Goal: Transaction & Acquisition: Purchase product/service

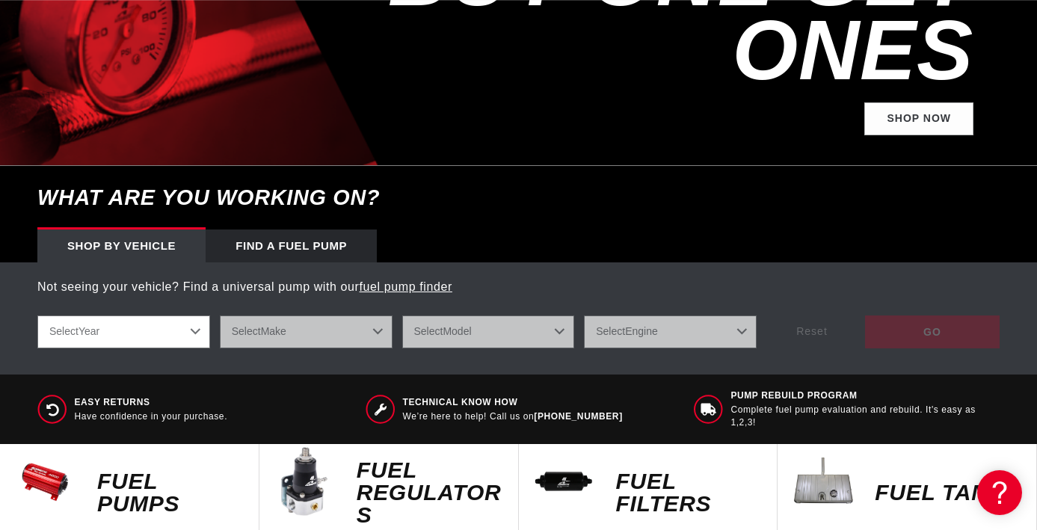
scroll to position [0, 2707]
click at [203, 470] on p "Fuel Pumps" at bounding box center [170, 492] width 147 height 45
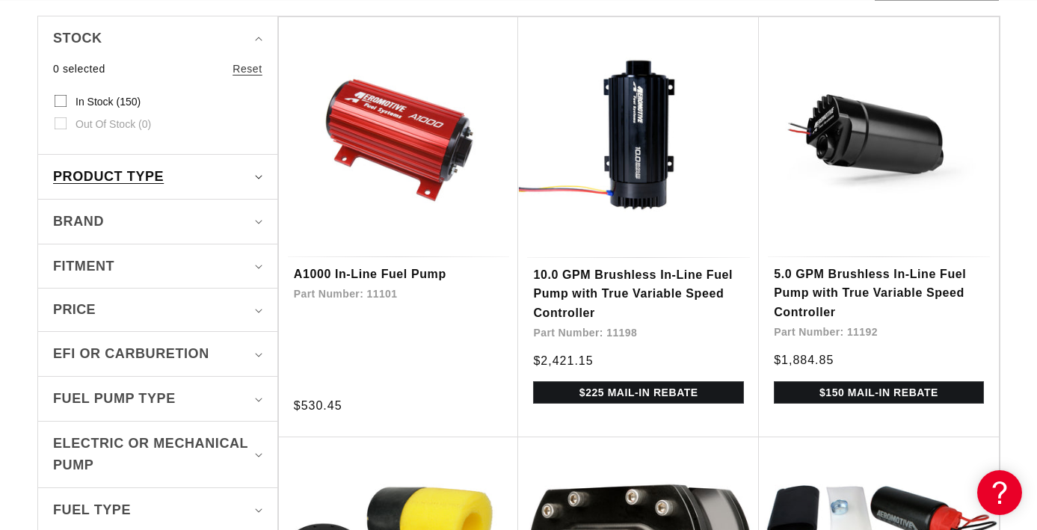
click at [166, 188] on summary "Product type" at bounding box center [157, 177] width 209 height 44
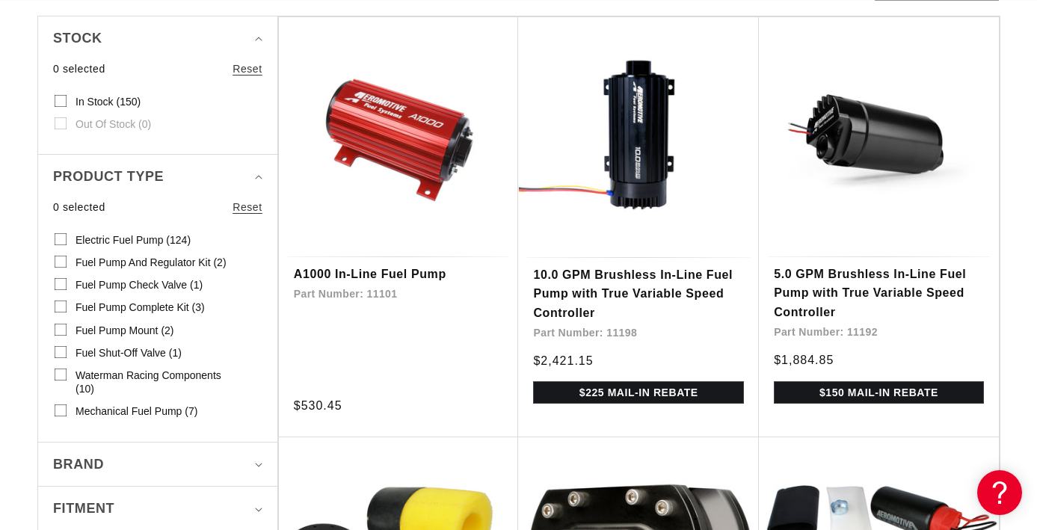
scroll to position [0, 1805]
click at [67, 259] on label "Fuel Pump and Regulator Kit (2) Fuel Pump and Regulator Kit (2 products)" at bounding box center [153, 262] width 197 height 22
click at [67, 259] on input "Fuel Pump and Regulator Kit (2) Fuel Pump and Regulator Kit (2 products)" at bounding box center [61, 265] width 12 height 12
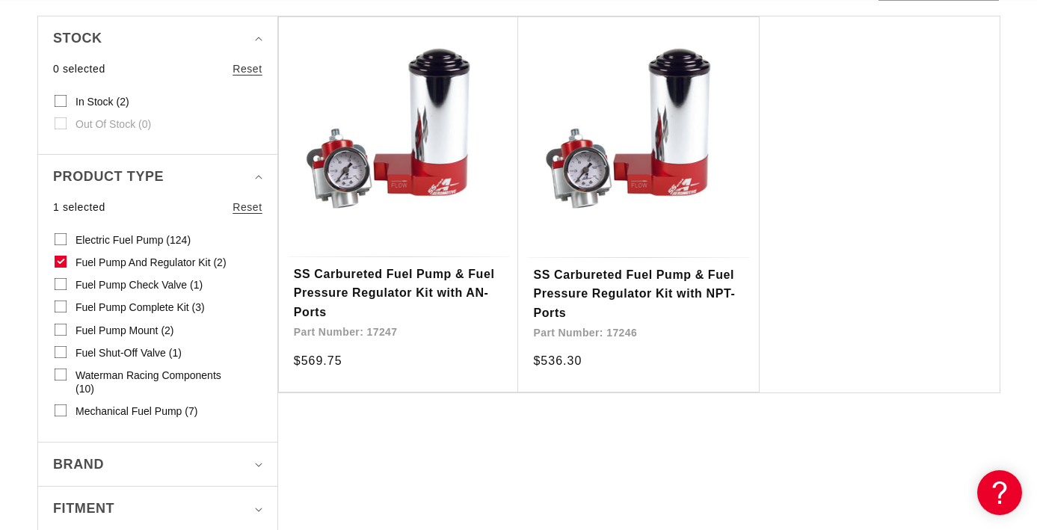
click at [60, 262] on icon at bounding box center [61, 261] width 8 height 5
click at [60, 262] on input "Fuel Pump and Regulator Kit (2) Fuel Pump and Regulator Kit (2 products)" at bounding box center [61, 265] width 12 height 12
checkbox input "false"
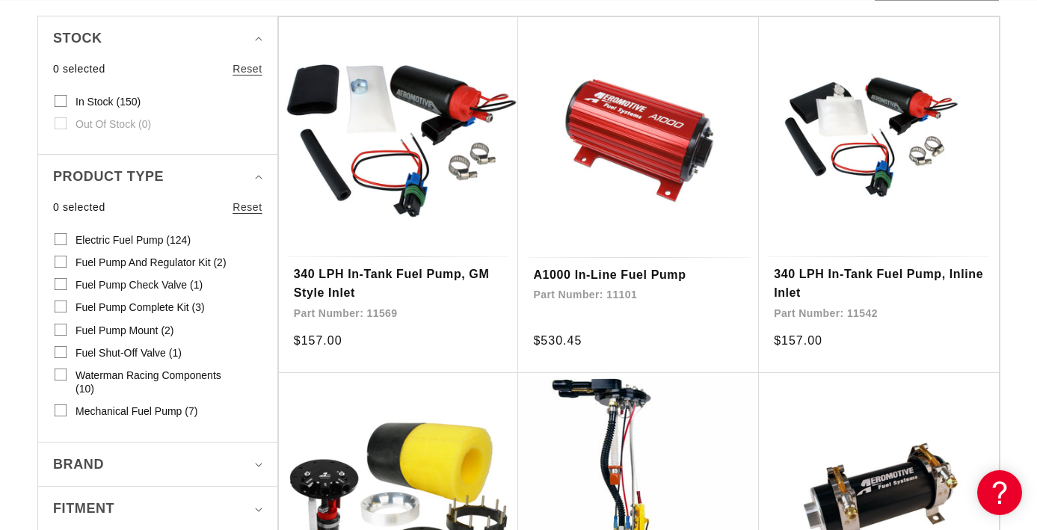
scroll to position [0, 902]
click at [63, 304] on input "Fuel Pump Complete Kit (3) Fuel Pump Complete Kit (3 products)" at bounding box center [61, 310] width 12 height 12
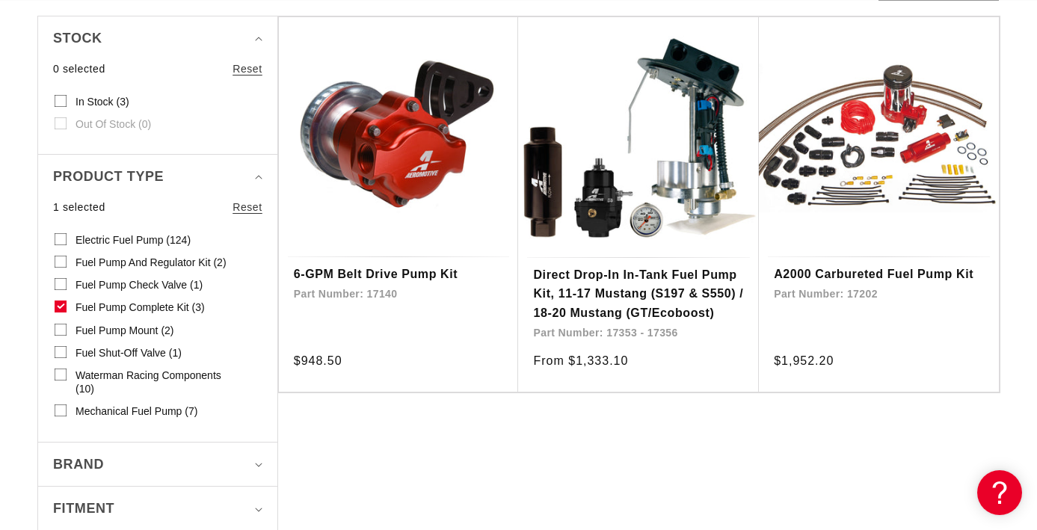
scroll to position [0, 1805]
click at [63, 304] on icon at bounding box center [61, 306] width 6 height 4
click at [63, 304] on input "Fuel Pump Complete Kit (3) Fuel Pump Complete Kit (3 products)" at bounding box center [61, 310] width 12 height 12
checkbox input "false"
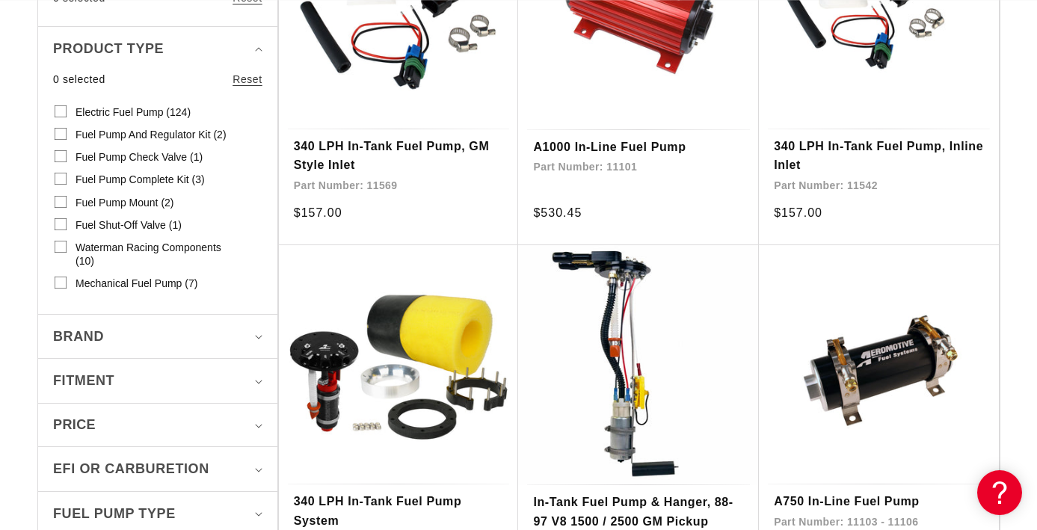
scroll to position [0, 2707]
click at [245, 339] on div "Brand" at bounding box center [151, 337] width 196 height 22
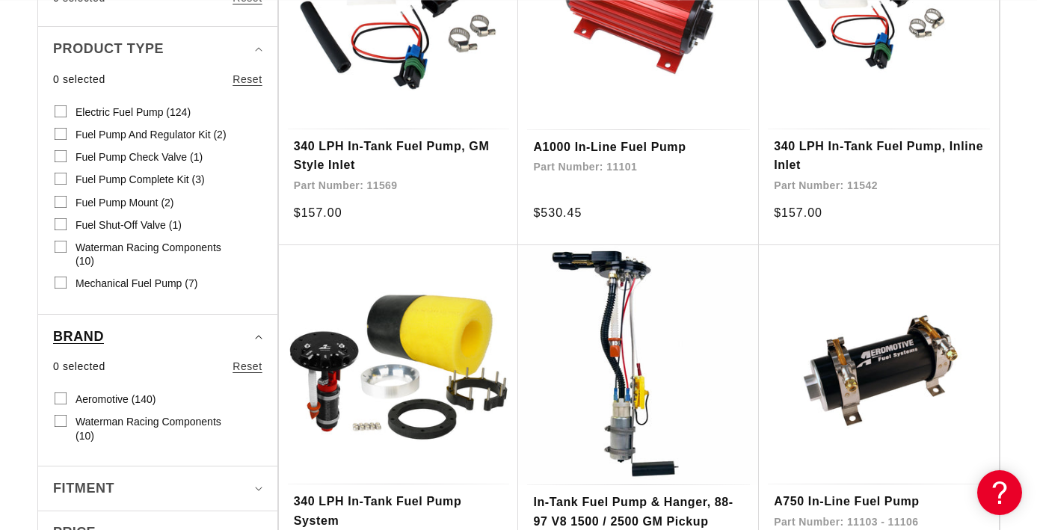
scroll to position [0, 0]
click at [245, 339] on div "Brand" at bounding box center [151, 337] width 196 height 22
